Goal: Find specific page/section: Find specific page/section

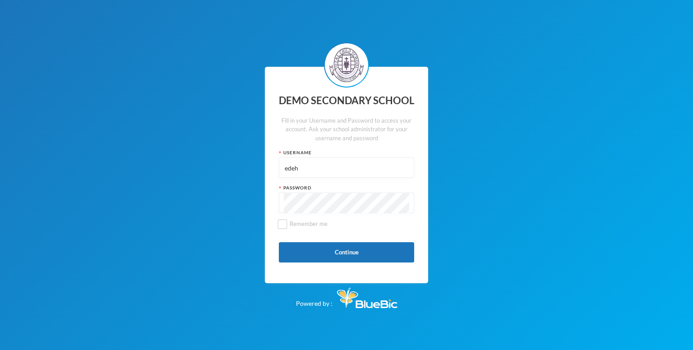
type input "edeh"
click at [376, 253] on button "Continue" at bounding box center [346, 252] width 135 height 20
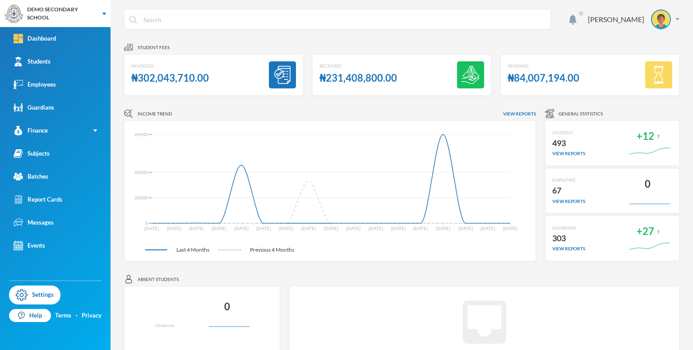
click at [467, 19] on input "text" at bounding box center [345, 19] width 404 height 20
type input "f"
click at [94, 130] on img at bounding box center [95, 131] width 4 height 2
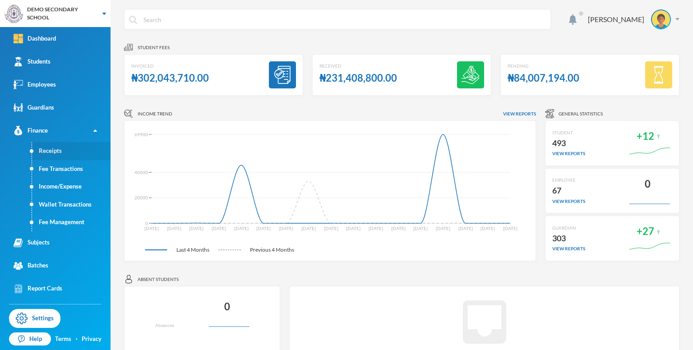
click at [60, 155] on link "Receipts" at bounding box center [71, 151] width 79 height 18
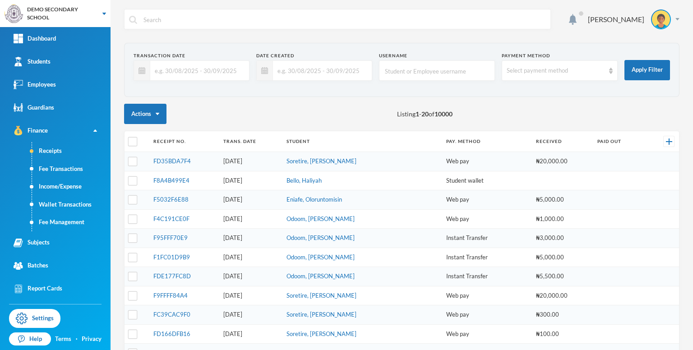
checkbox input "false"
click at [179, 162] on link "FD35BDA7F4" at bounding box center [172, 161] width 37 height 7
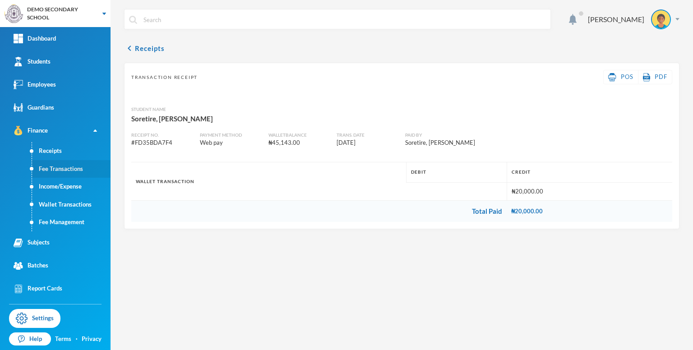
click at [60, 170] on link "Fee Transactions" at bounding box center [71, 169] width 79 height 18
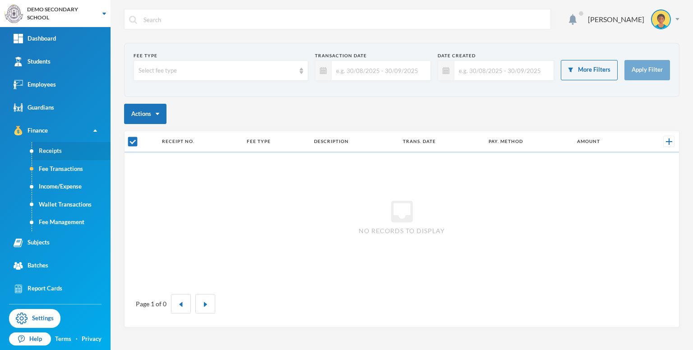
checkbox input "false"
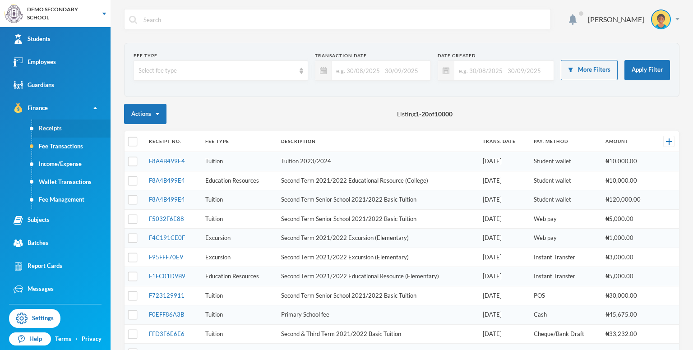
scroll to position [42, 0]
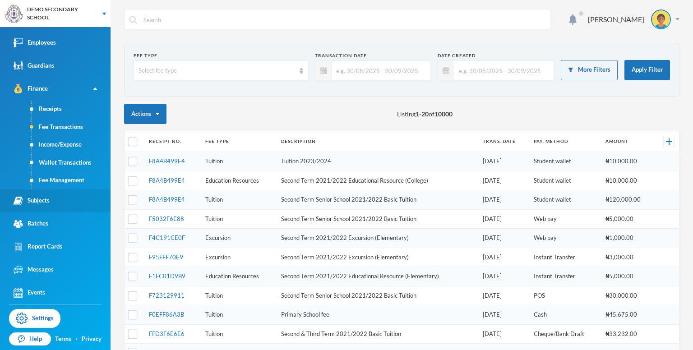
click at [54, 205] on link "Subjects" at bounding box center [55, 201] width 111 height 23
